Goal: Entertainment & Leisure: Consume media (video, audio)

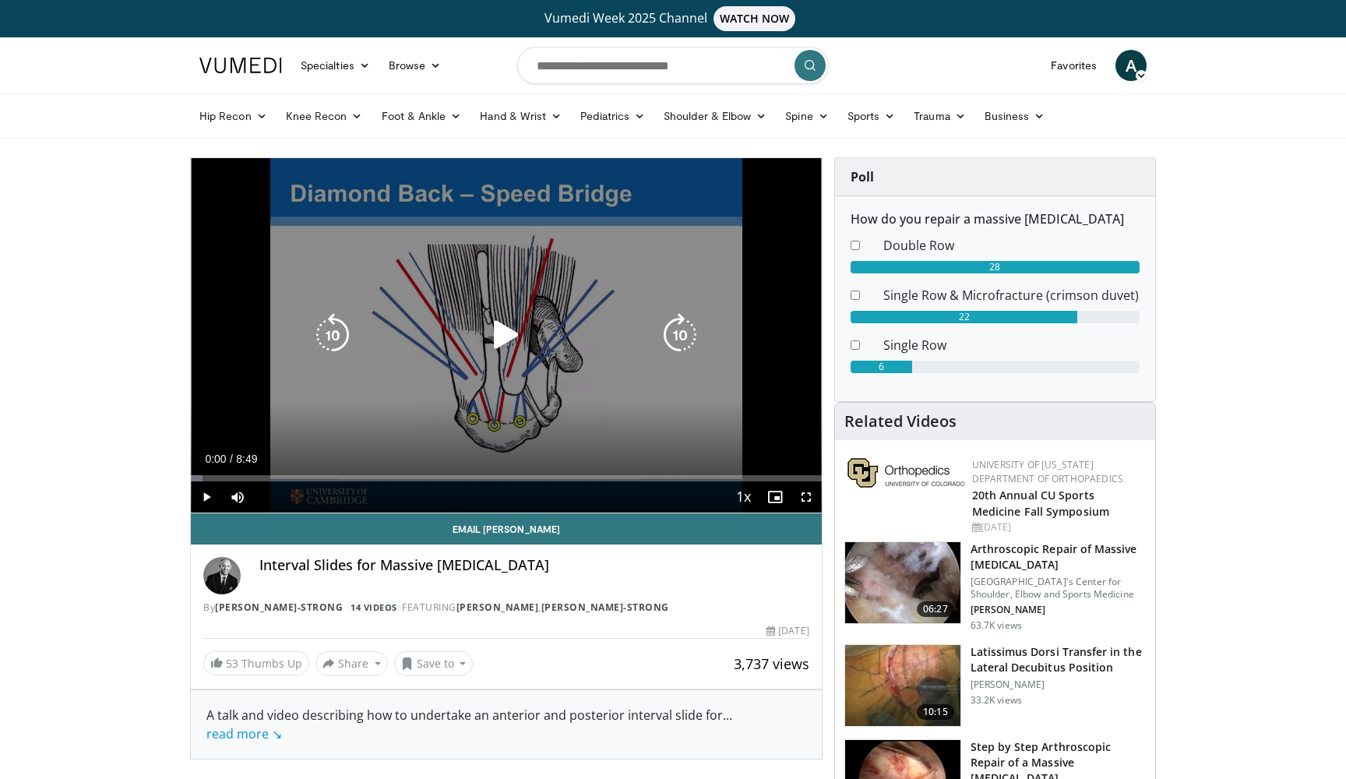
click at [498, 336] on icon "Video Player" at bounding box center [506, 335] width 44 height 44
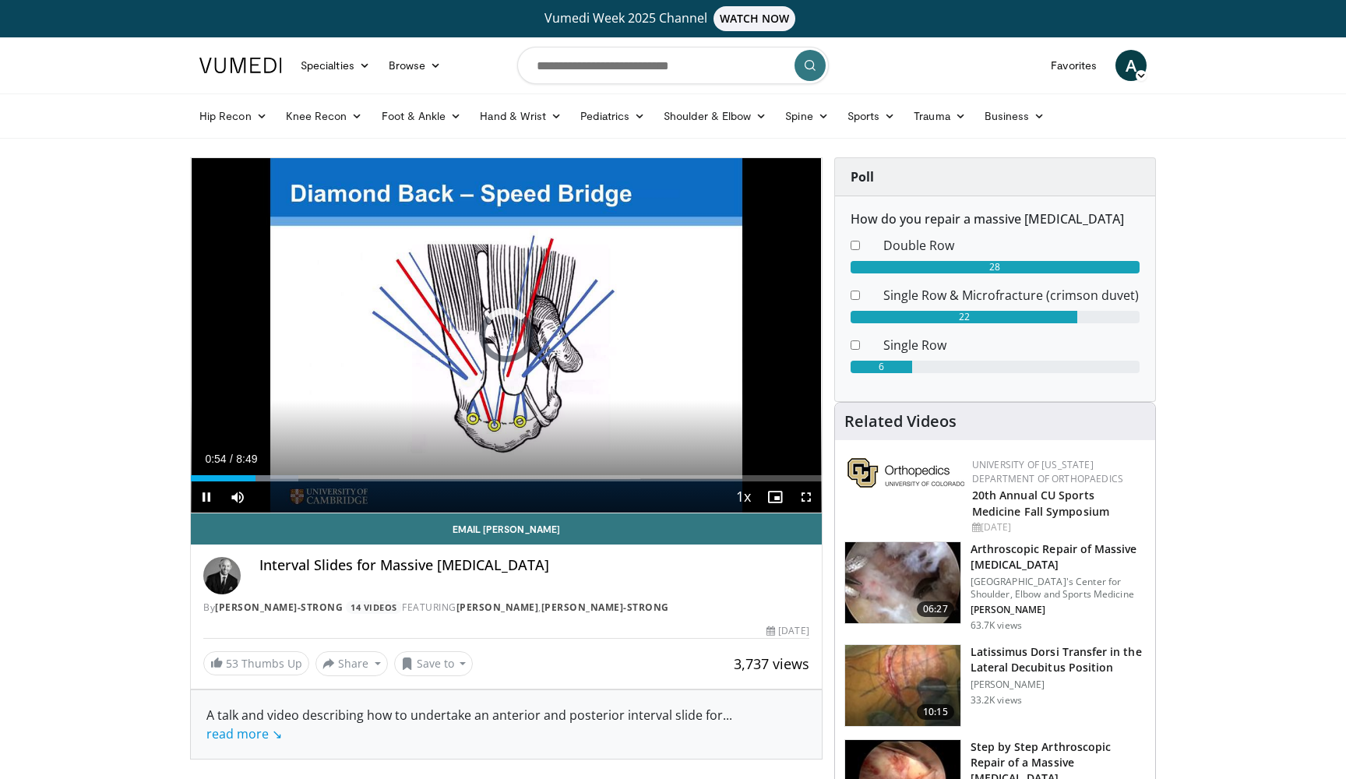
click at [207, 495] on span "Video Player" at bounding box center [206, 496] width 31 height 31
click at [233, 476] on div "Loaded : 24.52% 0:35 0:35" at bounding box center [506, 478] width 631 height 6
click at [209, 496] on span "Video Player" at bounding box center [206, 496] width 31 height 31
click at [214, 479] on div "Progress Bar" at bounding box center [215, 478] width 2 height 6
click at [234, 495] on span "Video Player" at bounding box center [237, 496] width 31 height 31
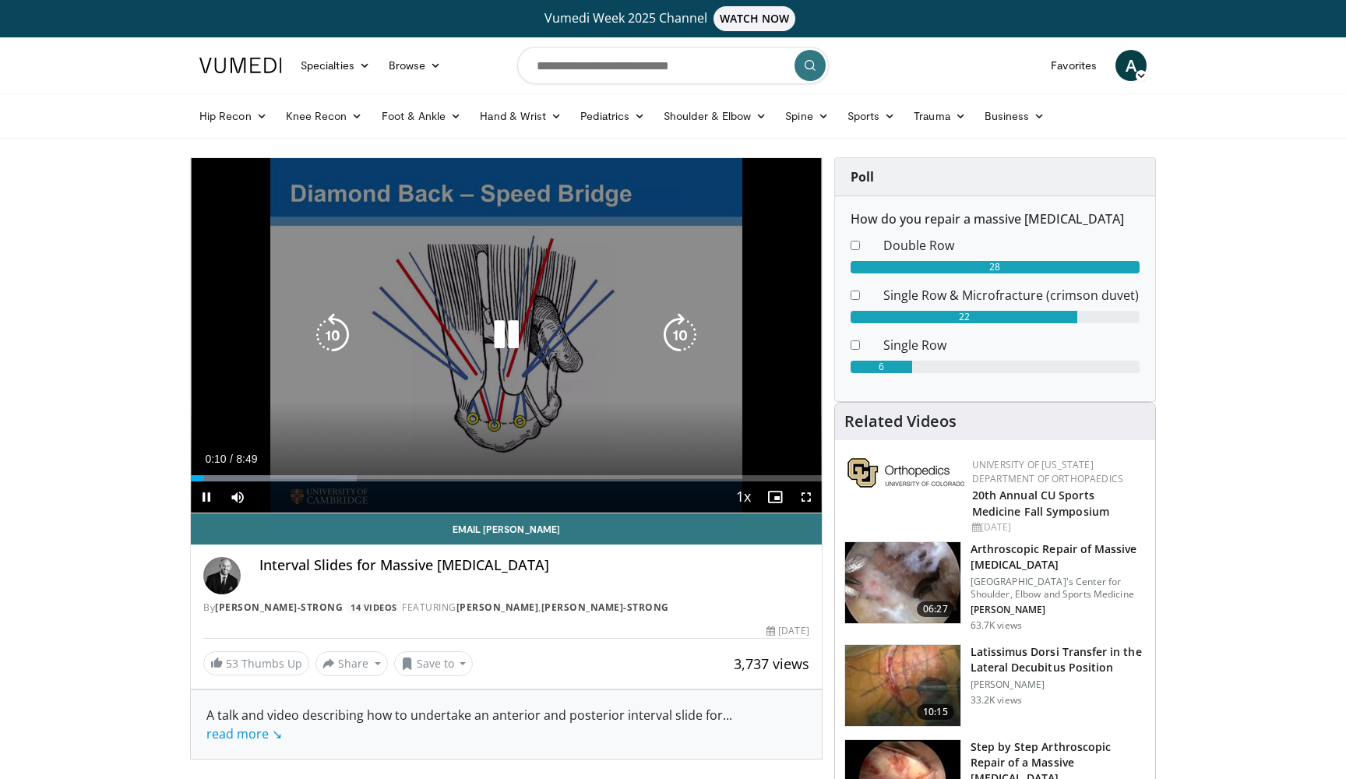
click at [676, 329] on icon "Video Player" at bounding box center [680, 335] width 44 height 44
click at [681, 320] on icon "Video Player" at bounding box center [680, 335] width 44 height 44
click at [673, 339] on icon "Video Player" at bounding box center [680, 335] width 44 height 44
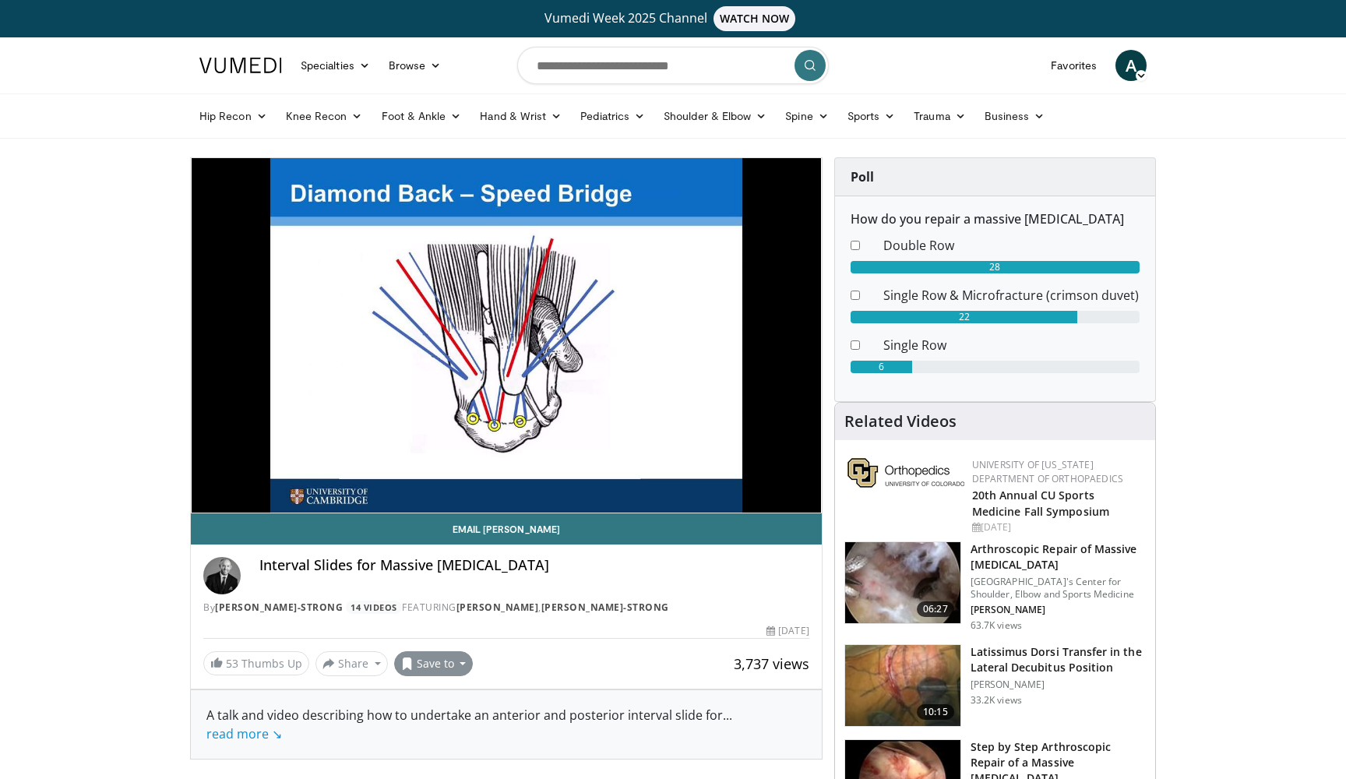
click at [442, 659] on button "Save to" at bounding box center [433, 663] width 79 height 25
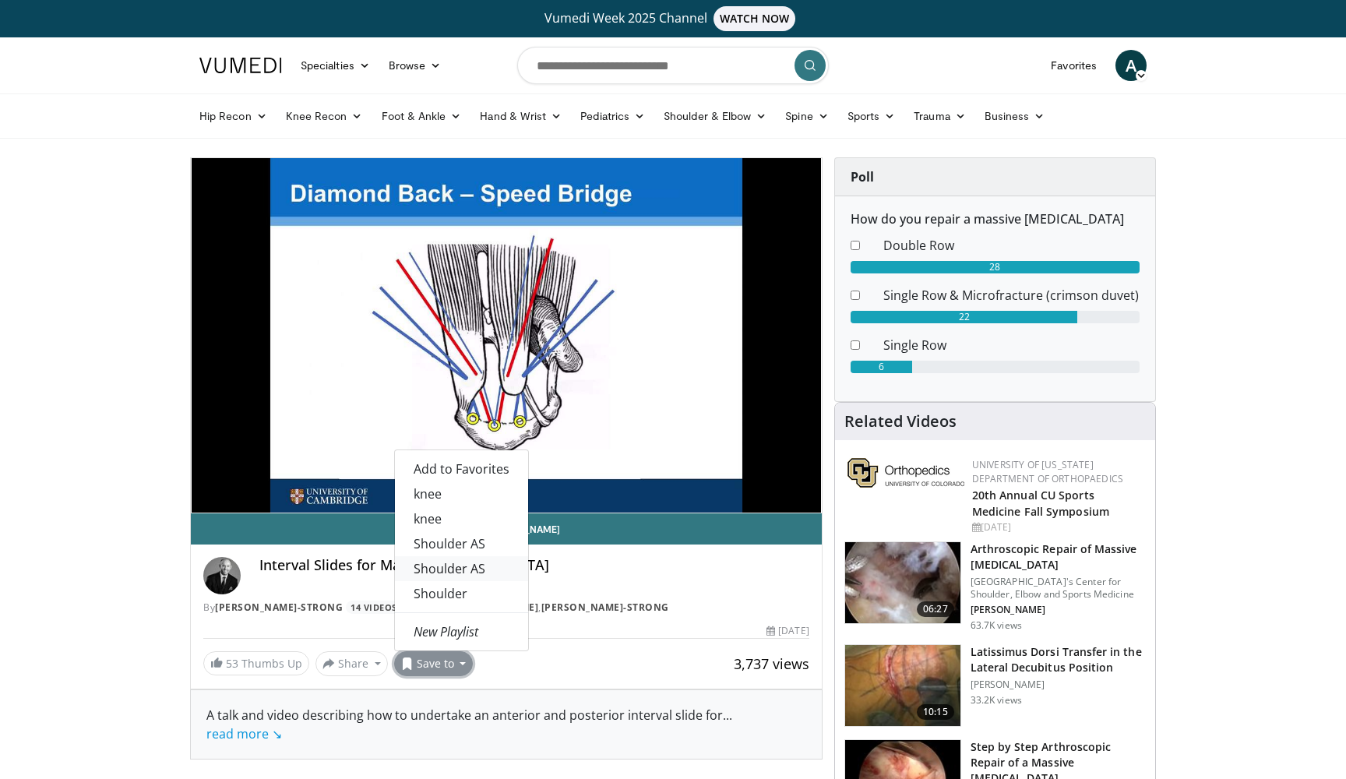
click at [465, 557] on link "Shoulder AS" at bounding box center [461, 568] width 133 height 25
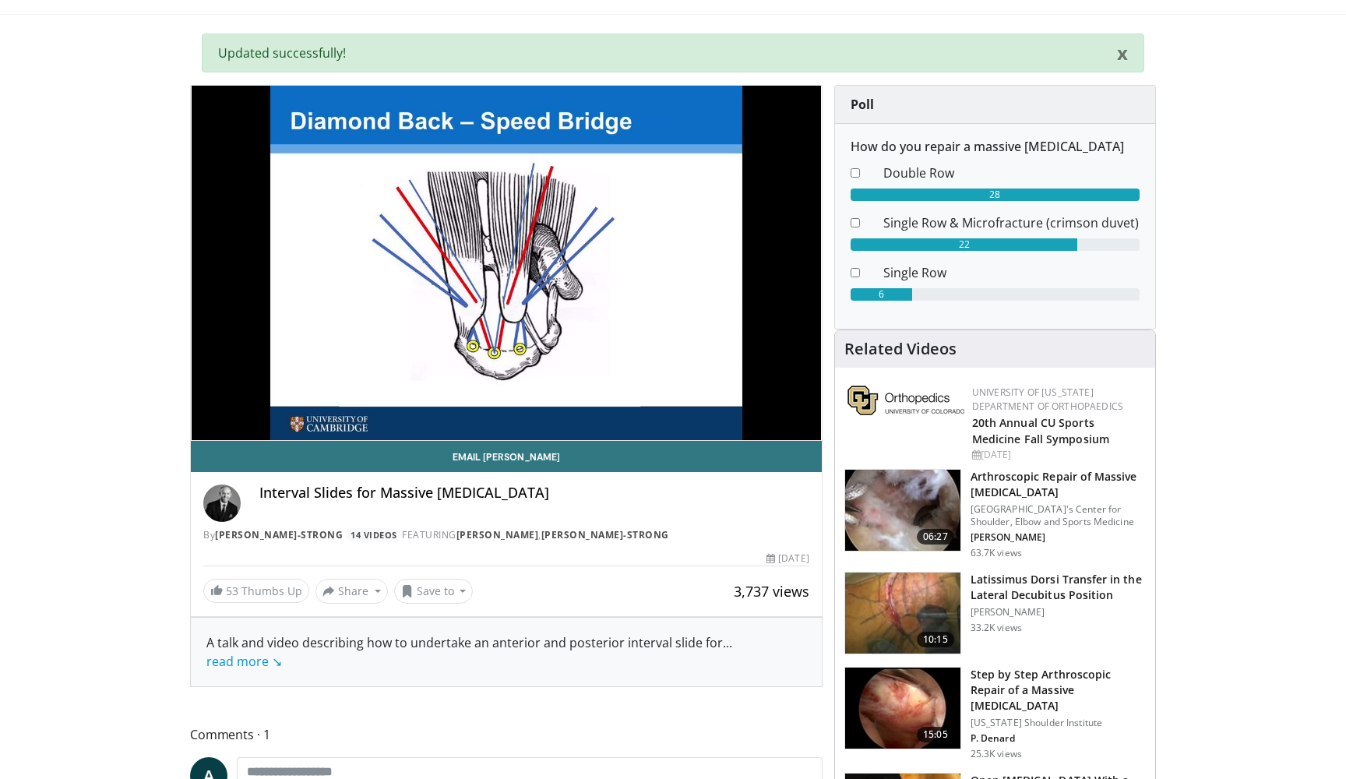
scroll to position [129, 0]
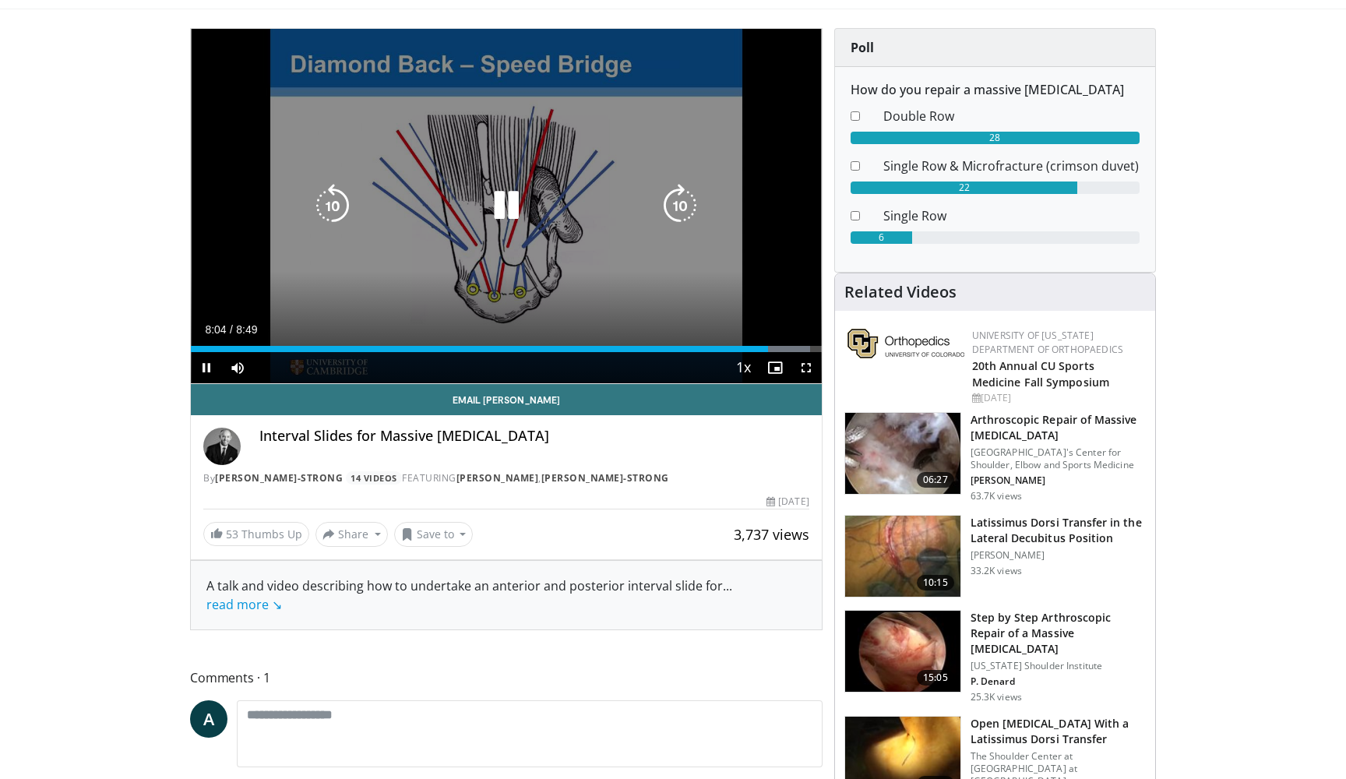
click at [328, 207] on icon "Video Player" at bounding box center [333, 206] width 44 height 44
click at [331, 212] on icon "Video Player" at bounding box center [333, 206] width 44 height 44
click at [513, 202] on icon "Video Player" at bounding box center [506, 206] width 44 height 44
